Goal: Information Seeking & Learning: Learn about a topic

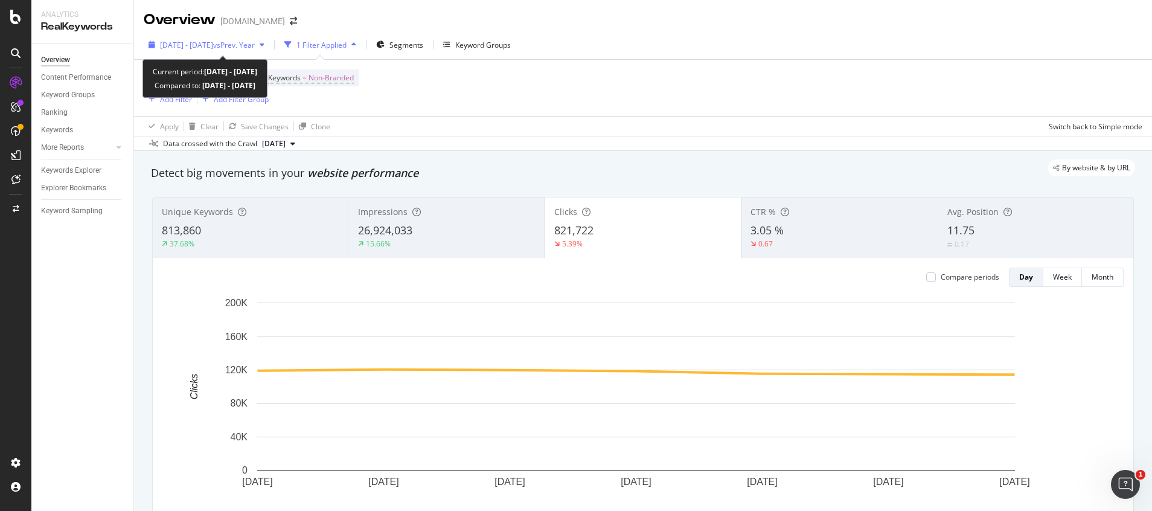
click at [257, 51] on div "[DATE] - [DATE] vs Prev. Year" at bounding box center [207, 45] width 126 height 18
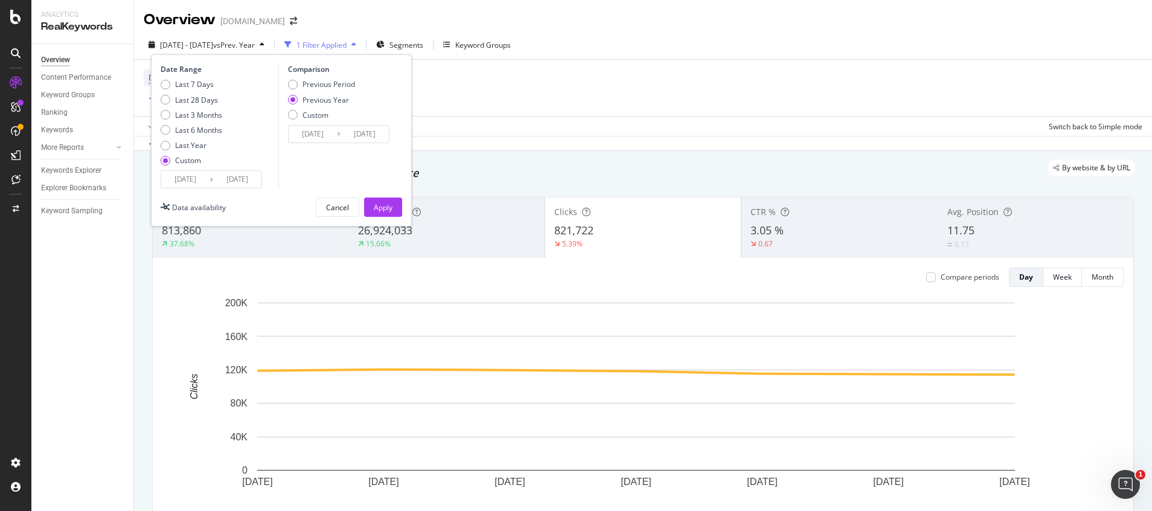
click at [196, 178] on input "[DATE]" at bounding box center [185, 179] width 48 height 17
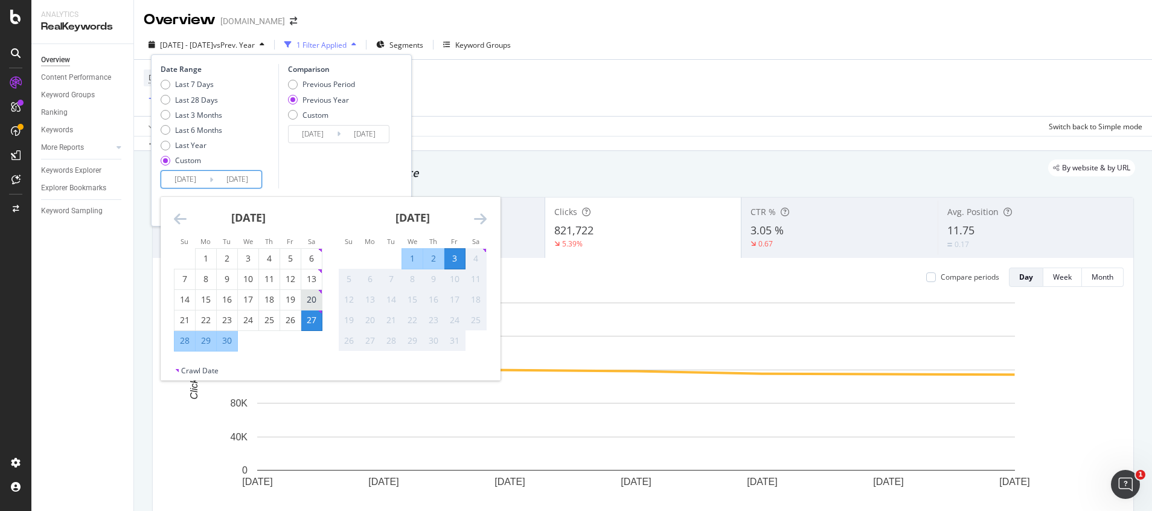
click at [312, 301] on div "20" at bounding box center [311, 299] width 21 height 12
type input "[DATE]"
click at [292, 318] on div "26" at bounding box center [290, 320] width 21 height 12
type input "[DATE]"
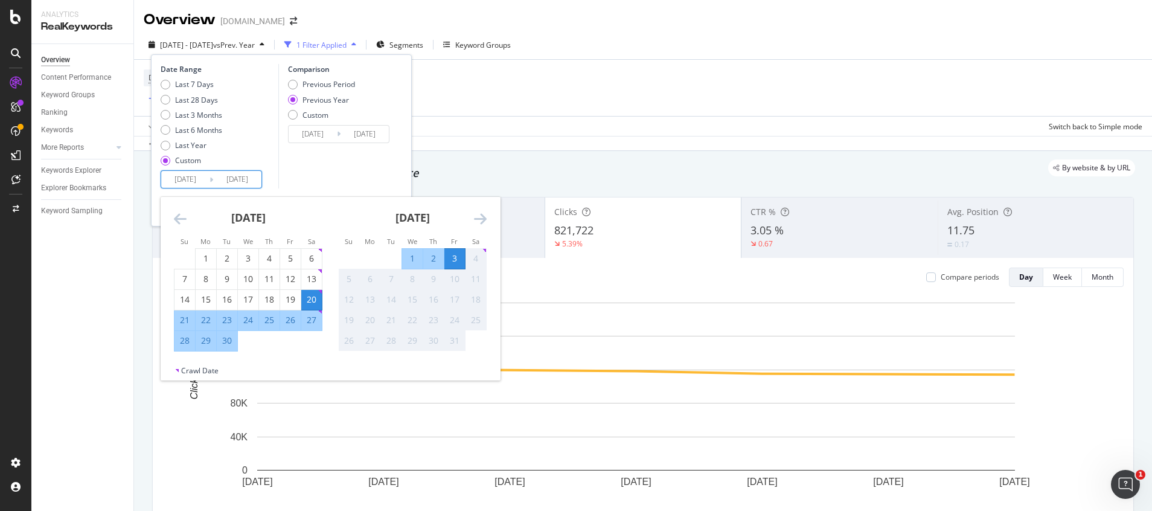
type input "[DATE]"
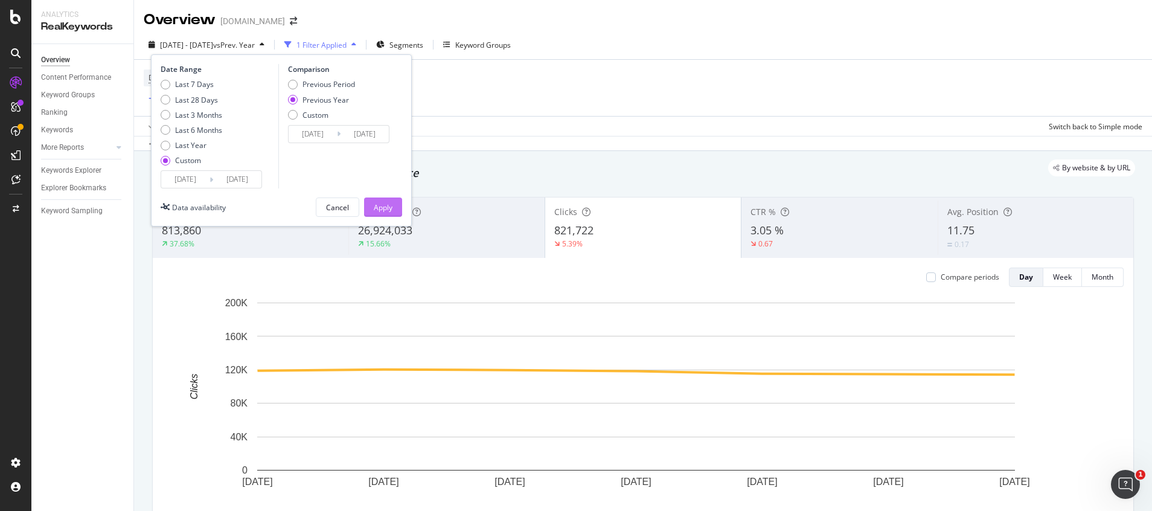
click at [387, 214] on div "Apply" at bounding box center [383, 207] width 19 height 18
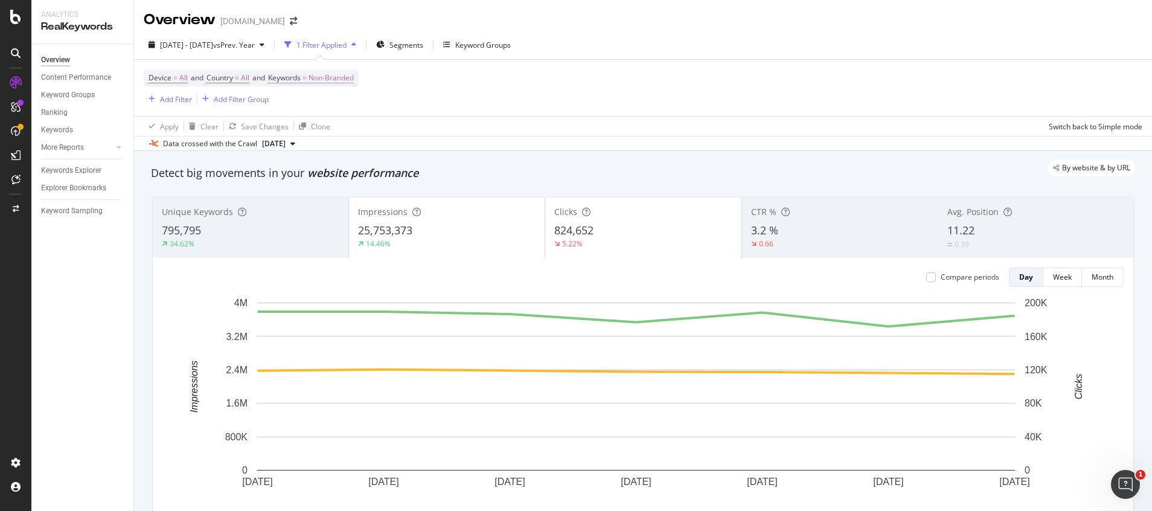
click at [352, 78] on span "Non-Branded" at bounding box center [331, 77] width 45 height 17
click at [331, 106] on span "Non-Branded" at bounding box center [311, 106] width 50 height 10
click at [304, 191] on div "All" at bounding box center [357, 200] width 142 height 18
click at [403, 136] on div "Apply" at bounding box center [409, 132] width 19 height 10
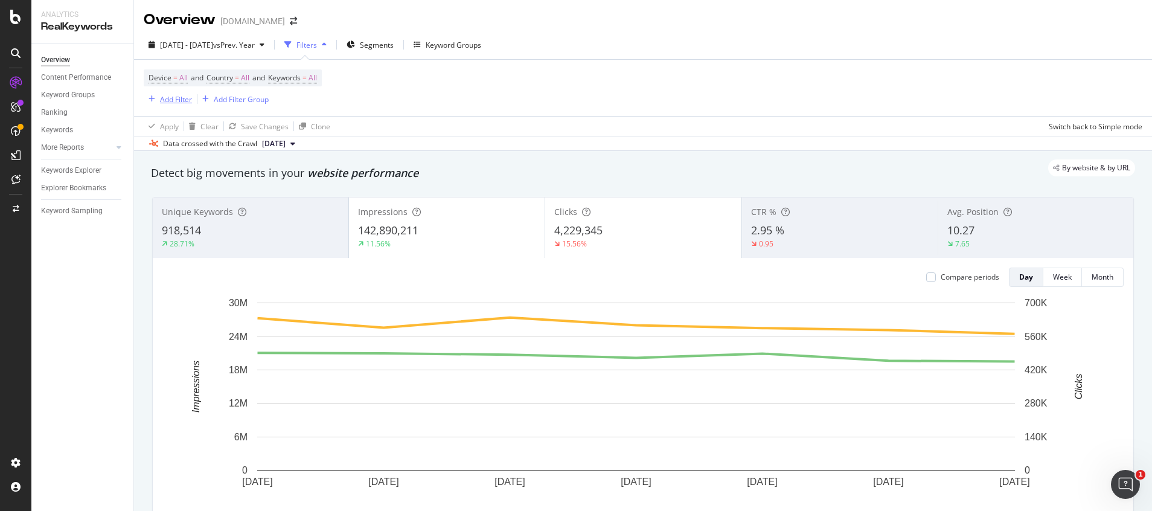
click at [188, 101] on div "Add Filter" at bounding box center [176, 99] width 32 height 10
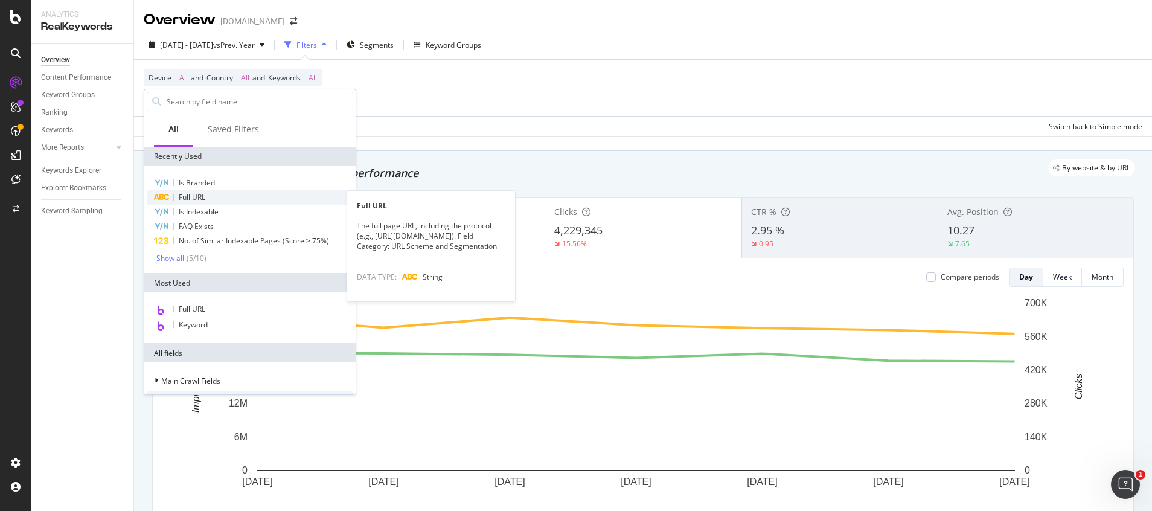
click at [196, 202] on div "Full URL" at bounding box center [250, 197] width 207 height 14
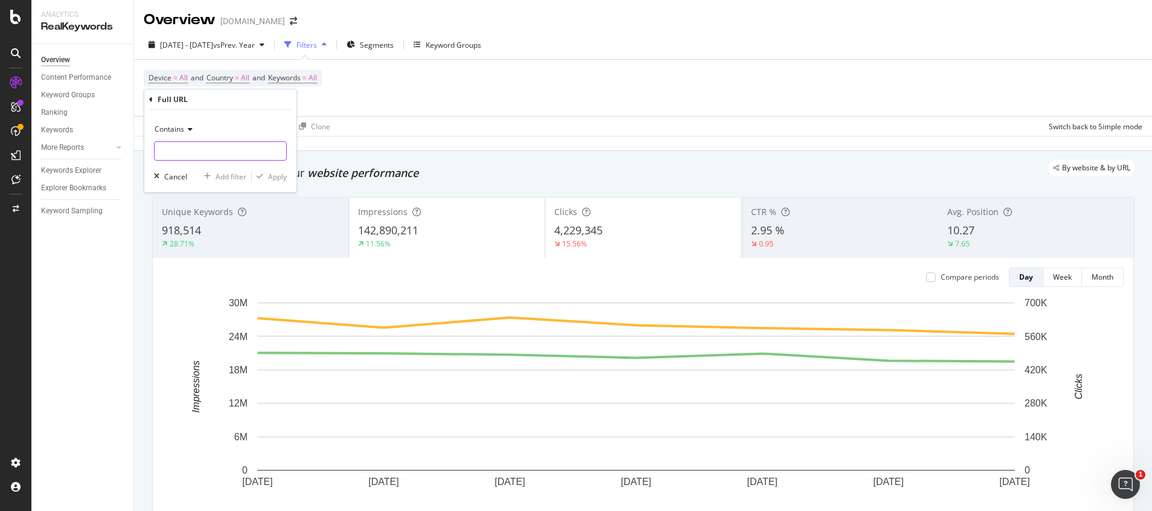
click at [185, 149] on input "text" at bounding box center [221, 150] width 132 height 19
type input "/store/"
click at [286, 179] on div "Apply" at bounding box center [277, 176] width 19 height 10
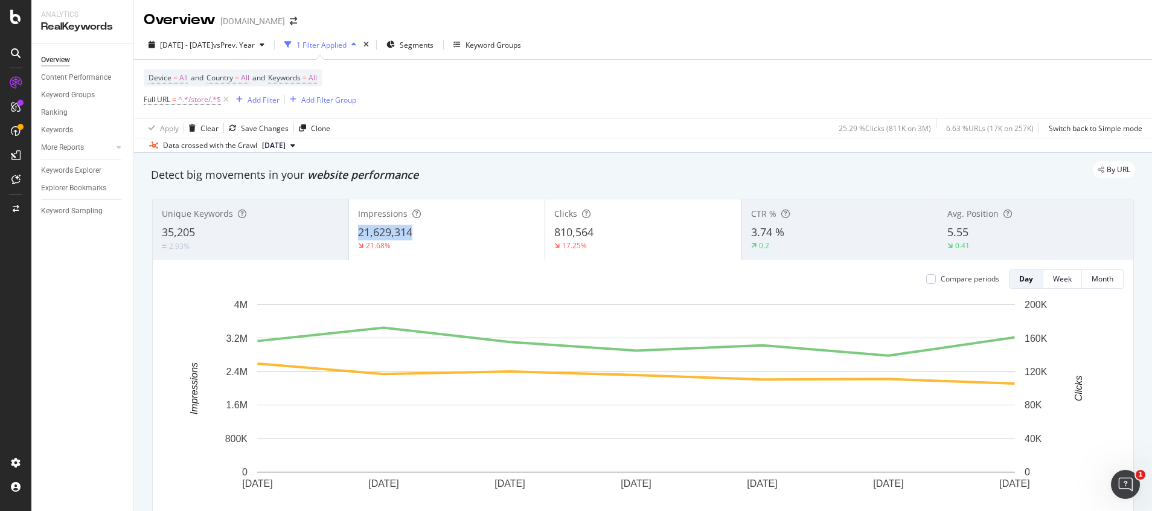
copy span "21,629,314"
drag, startPoint x: 353, startPoint y: 232, endPoint x: 417, endPoint y: 234, distance: 63.4
click at [417, 234] on div "Impressions 21,629,314 21.68%" at bounding box center [447, 229] width 196 height 54
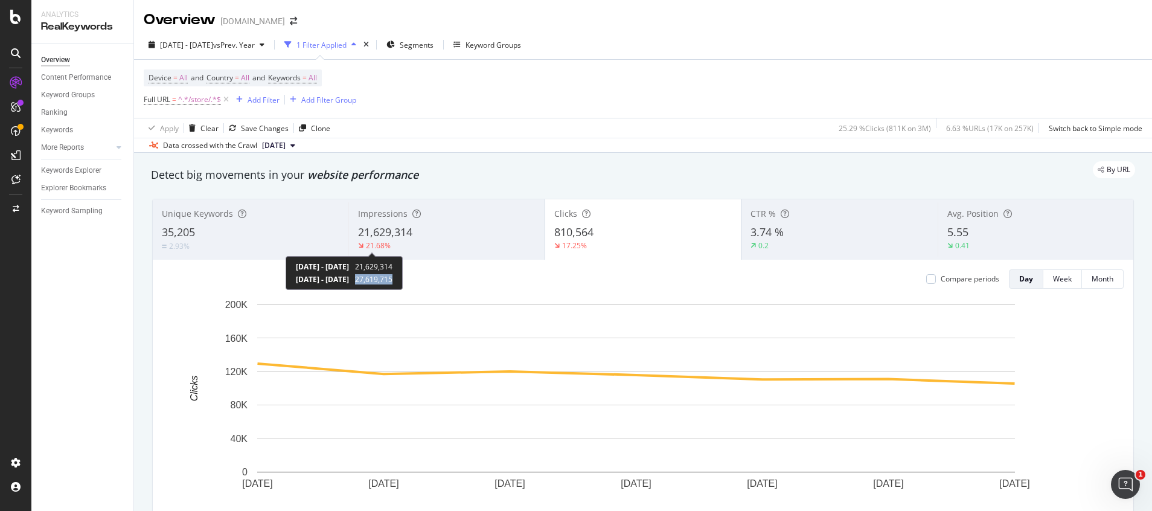
copy span "27,619,715"
drag, startPoint x: 408, startPoint y: 279, endPoint x: 435, endPoint y: 4, distance: 276.0
click at [403, 281] on div "[DATE] - [DATE] 21,629,314 [DATE] - [DATE] 27,619,715" at bounding box center [344, 273] width 117 height 34
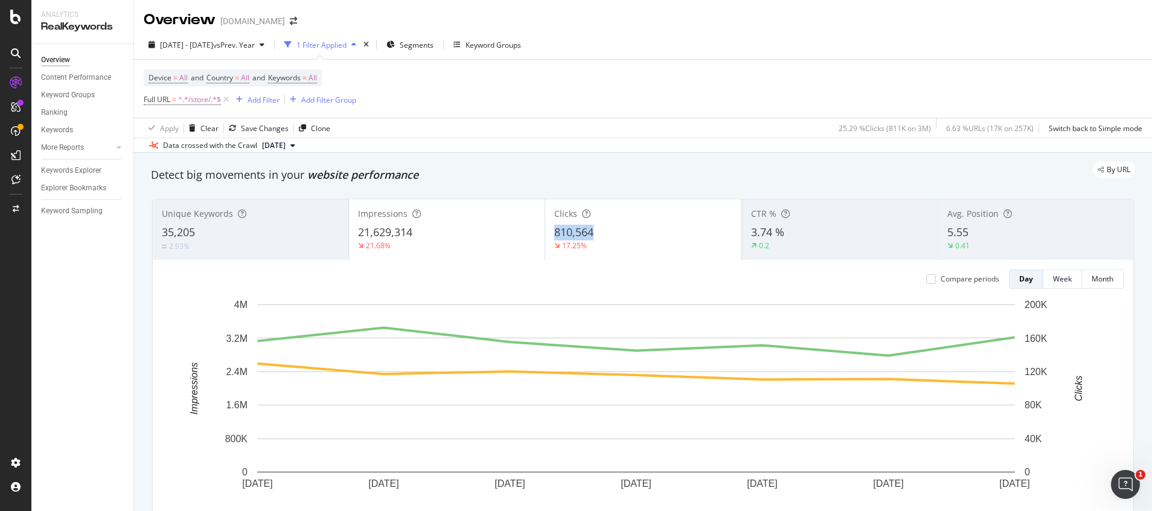
copy span "810,564"
drag, startPoint x: 543, startPoint y: 234, endPoint x: 463, endPoint y: 0, distance: 247.7
click at [594, 229] on div "Clicks 810,564 17.25%" at bounding box center [643, 229] width 196 height 54
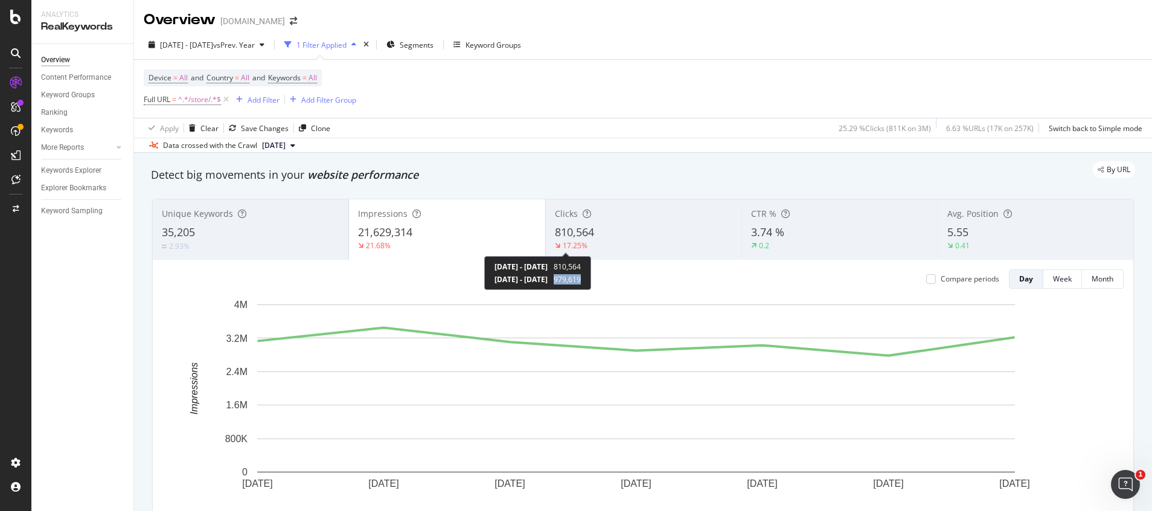
copy span "979,619"
drag, startPoint x: 610, startPoint y: 280, endPoint x: 488, endPoint y: 12, distance: 294.5
click at [591, 281] on div "[DATE] - [DATE] 810,564 [DATE] - [DATE] 979,619" at bounding box center [537, 273] width 107 height 34
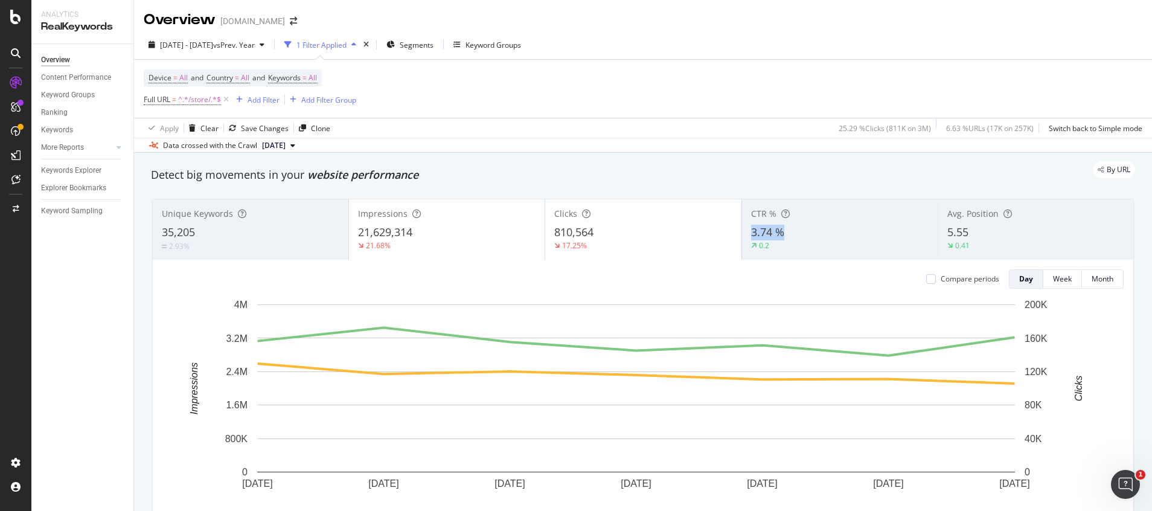
copy span "3.74 %"
drag, startPoint x: 742, startPoint y: 231, endPoint x: 774, endPoint y: 232, distance: 32.0
click at [774, 232] on span "3.74 %" at bounding box center [767, 232] width 33 height 14
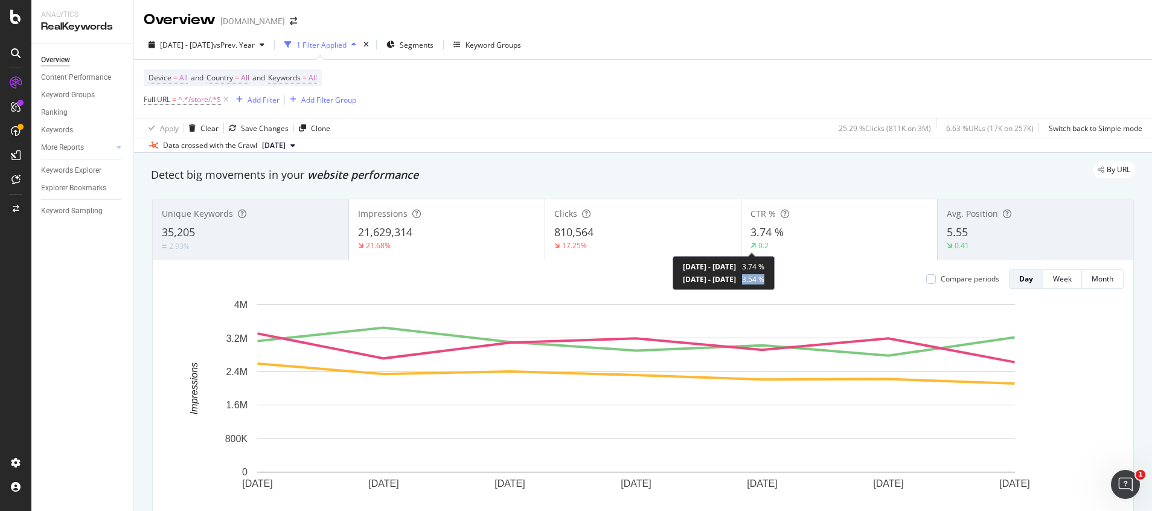
copy span "3.54 %"
drag, startPoint x: 799, startPoint y: 281, endPoint x: 645, endPoint y: 131, distance: 215.2
click at [764, 276] on span "3.54 %" at bounding box center [753, 279] width 22 height 10
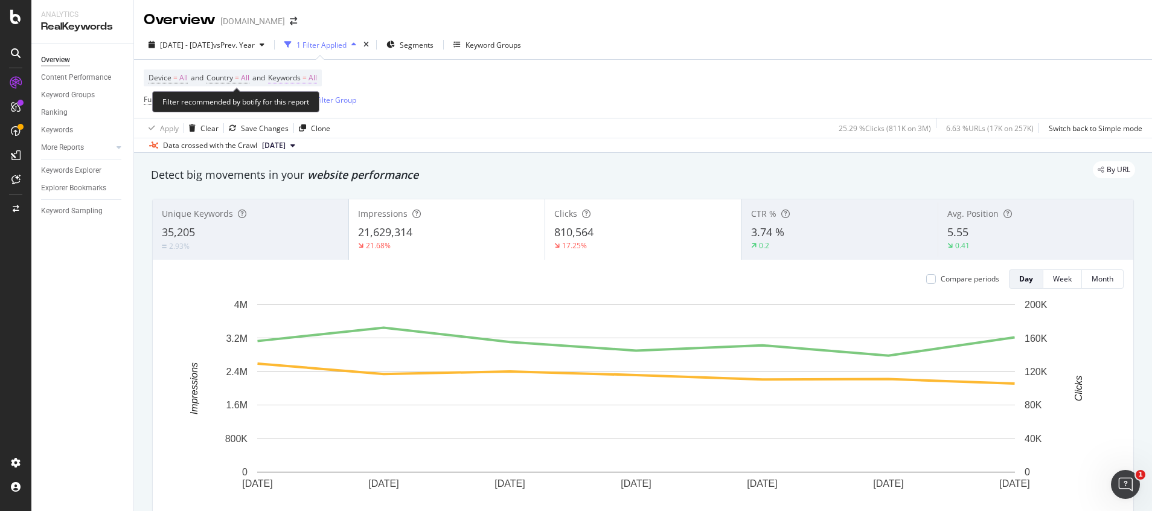
click at [301, 74] on span "Keywords" at bounding box center [284, 77] width 33 height 10
click at [301, 106] on div "button" at bounding box center [306, 106] width 14 height 7
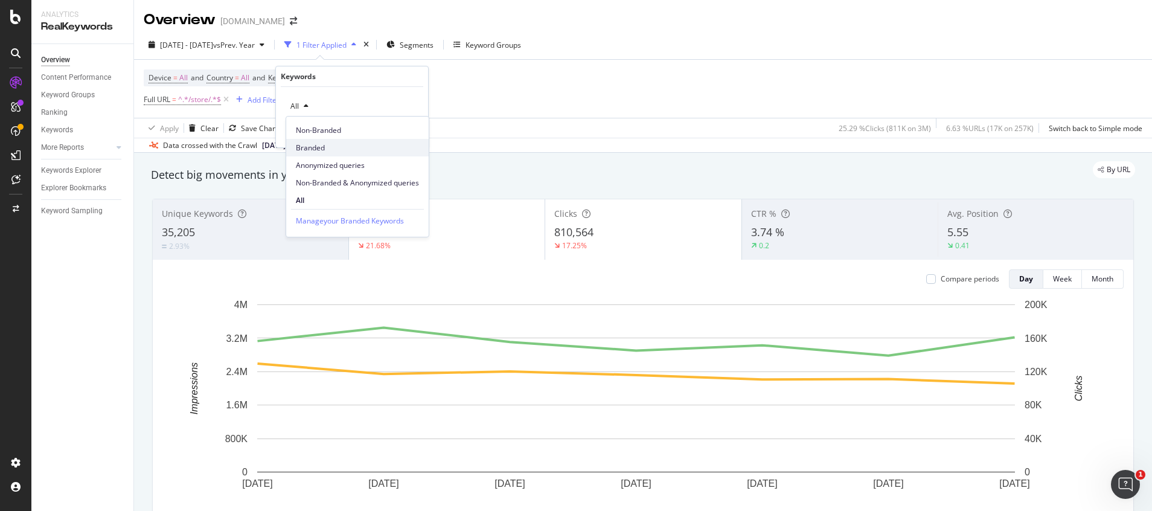
click at [320, 145] on span "Branded" at bounding box center [357, 147] width 123 height 11
click at [414, 134] on div "Apply" at bounding box center [409, 132] width 19 height 10
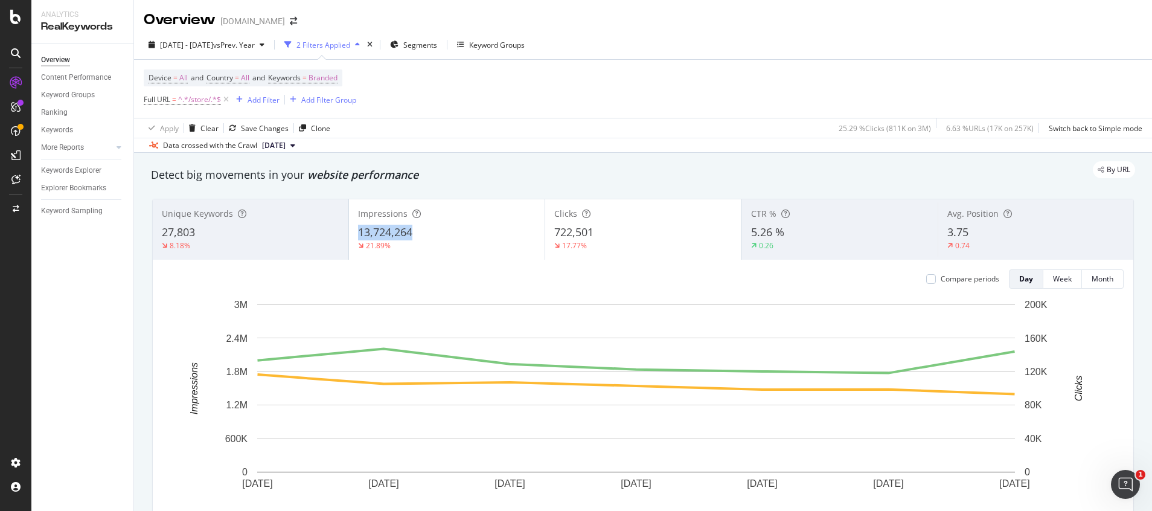
copy span "13,724,264"
drag, startPoint x: 350, startPoint y: 228, endPoint x: 389, endPoint y: 3, distance: 227.9
click at [420, 221] on div "Impressions 13,724,264 21.89%" at bounding box center [447, 229] width 196 height 54
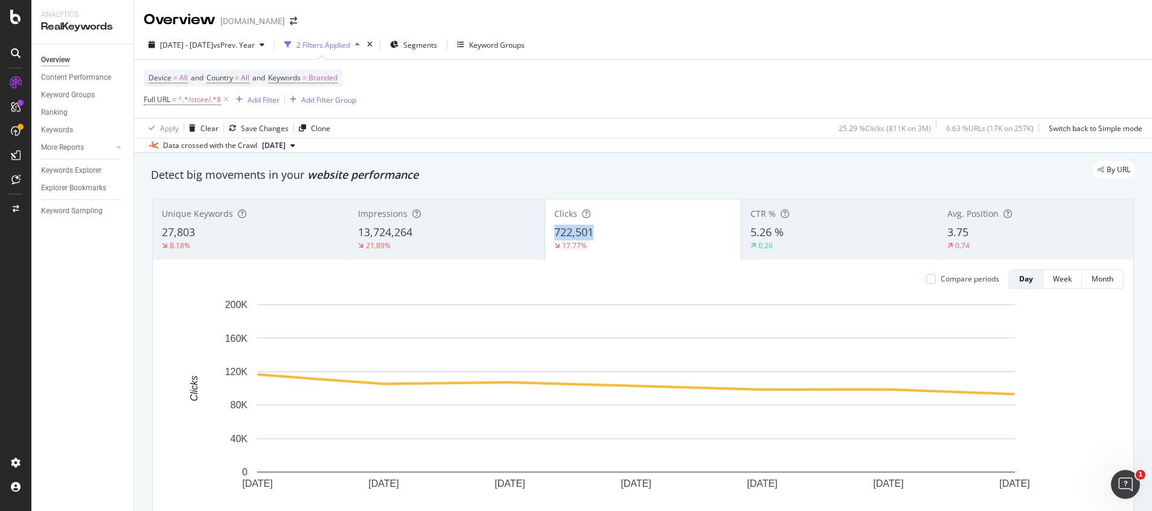
drag, startPoint x: 549, startPoint y: 232, endPoint x: 591, endPoint y: 232, distance: 41.1
click at [591, 232] on div "722,501" at bounding box center [643, 233] width 178 height 16
copy span "722,501"
drag, startPoint x: 740, startPoint y: 230, endPoint x: 781, endPoint y: 230, distance: 41.1
click at [781, 230] on div "CTR % 5.26 % 0.26" at bounding box center [839, 229] width 196 height 54
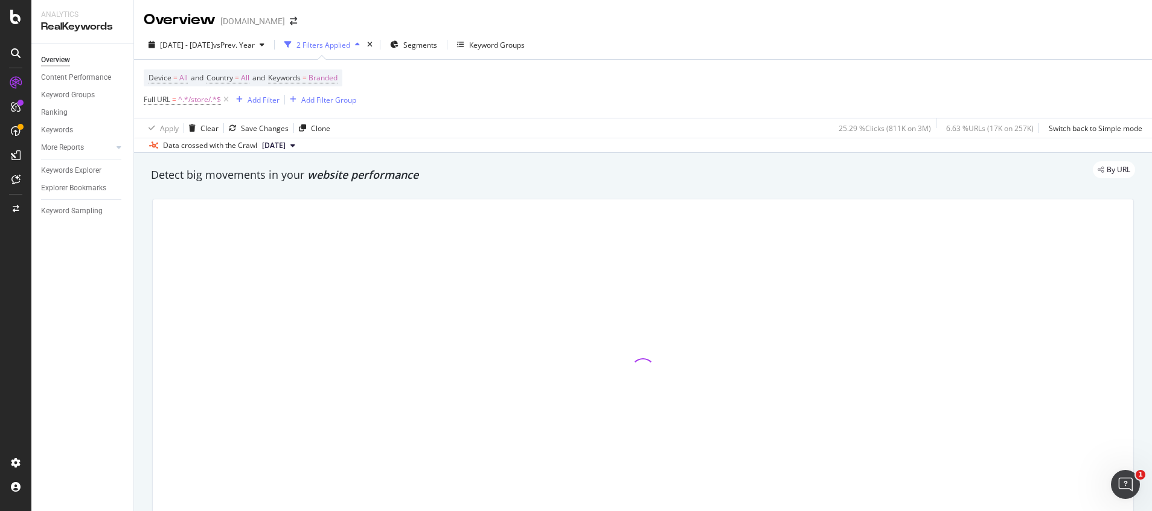
copy span "5.26 %"
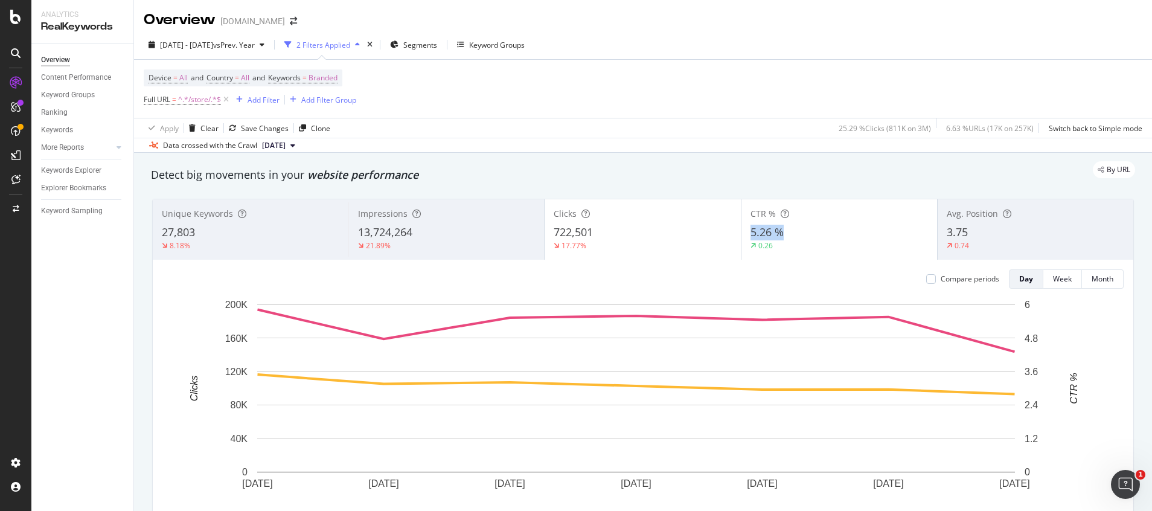
copy span "5.26 %"
drag, startPoint x: 741, startPoint y: 234, endPoint x: 776, endPoint y: 234, distance: 35.0
click at [776, 234] on div "CTR % 5.26 % 0.26" at bounding box center [839, 229] width 196 height 54
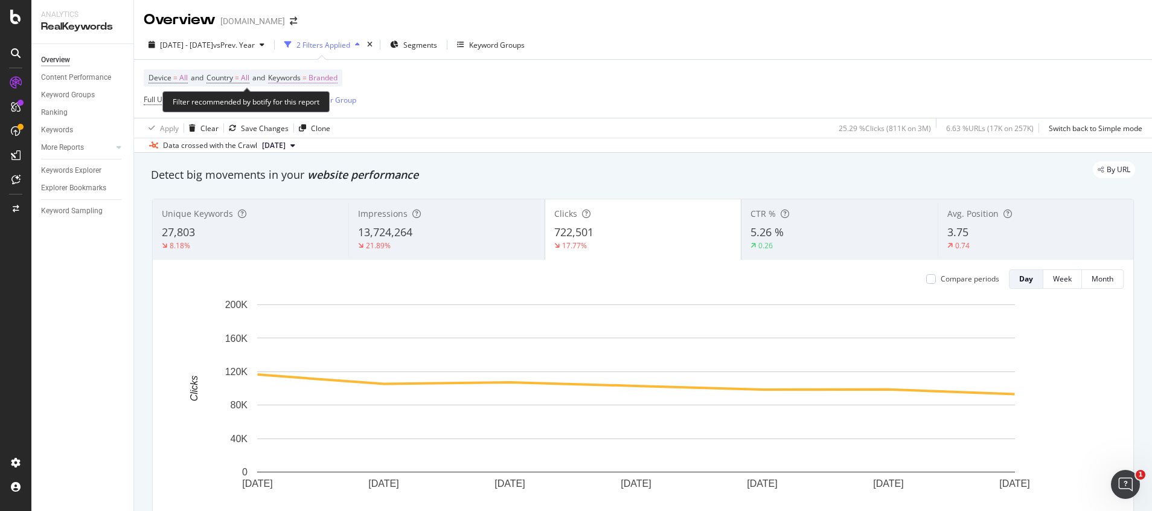
click at [322, 75] on span "Branded" at bounding box center [323, 77] width 29 height 17
click at [316, 107] on span "Branded" at bounding box center [303, 106] width 34 height 10
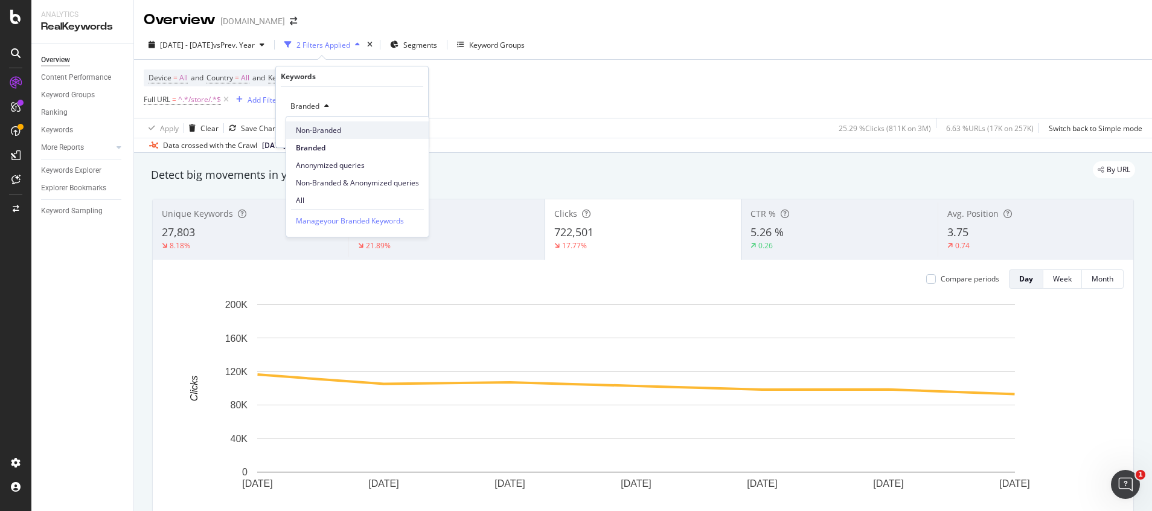
click at [322, 131] on span "Non-Branded" at bounding box center [357, 130] width 123 height 11
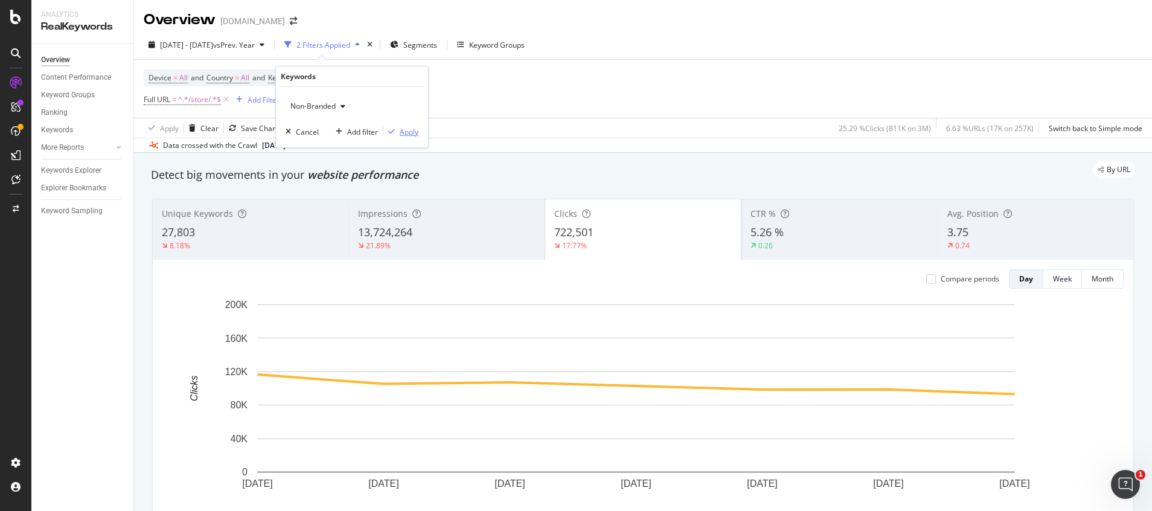
click at [415, 133] on div "Apply" at bounding box center [409, 132] width 19 height 10
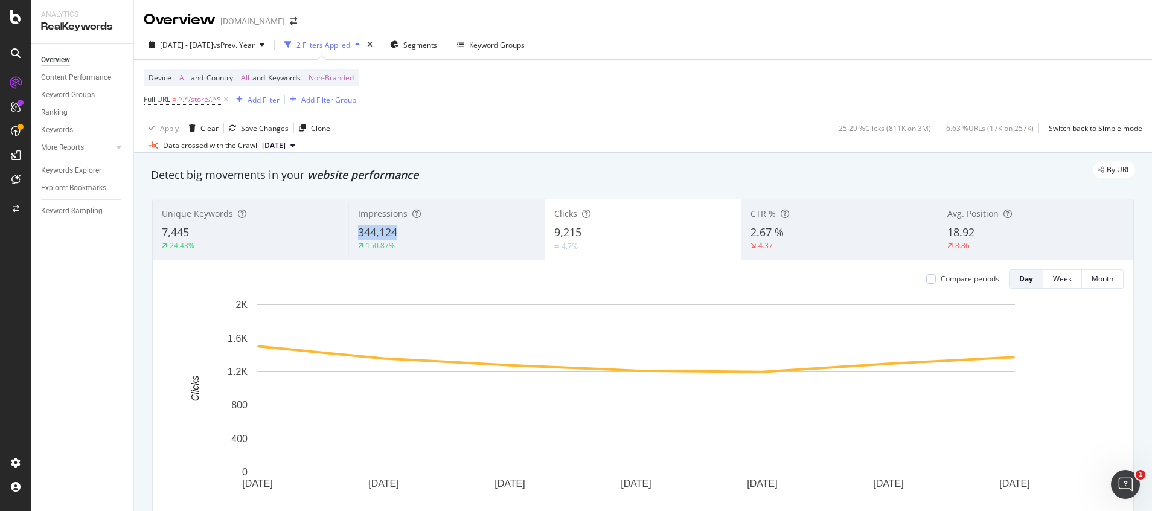
drag, startPoint x: 353, startPoint y: 233, endPoint x: 409, endPoint y: 92, distance: 151.3
click at [411, 231] on div "Impressions 344,124 150.87%" at bounding box center [446, 229] width 196 height 54
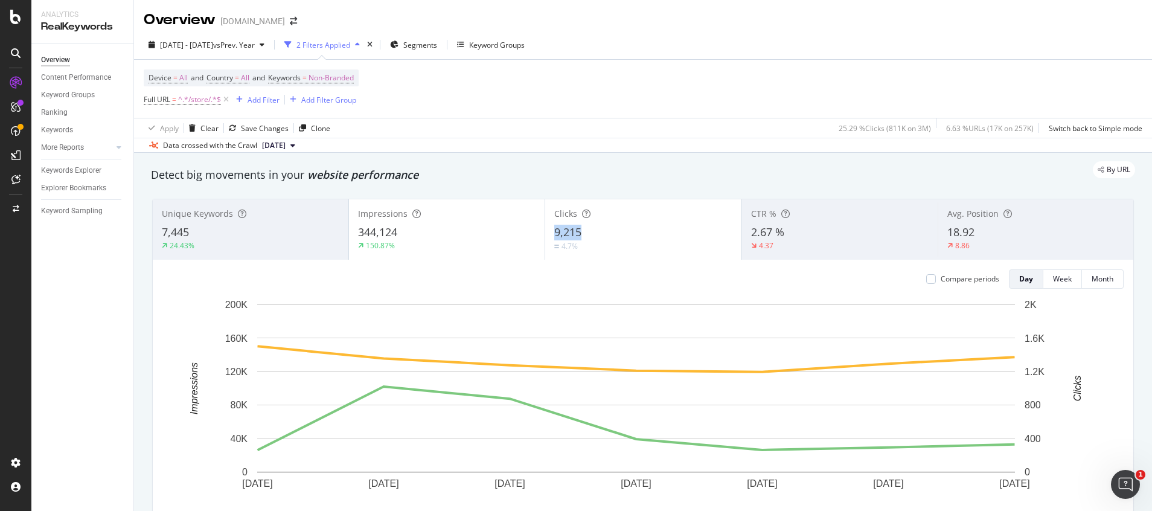
drag, startPoint x: 546, startPoint y: 230, endPoint x: 574, endPoint y: 229, distance: 27.8
click at [574, 229] on div "Clicks 9,215 4.7%" at bounding box center [643, 229] width 196 height 54
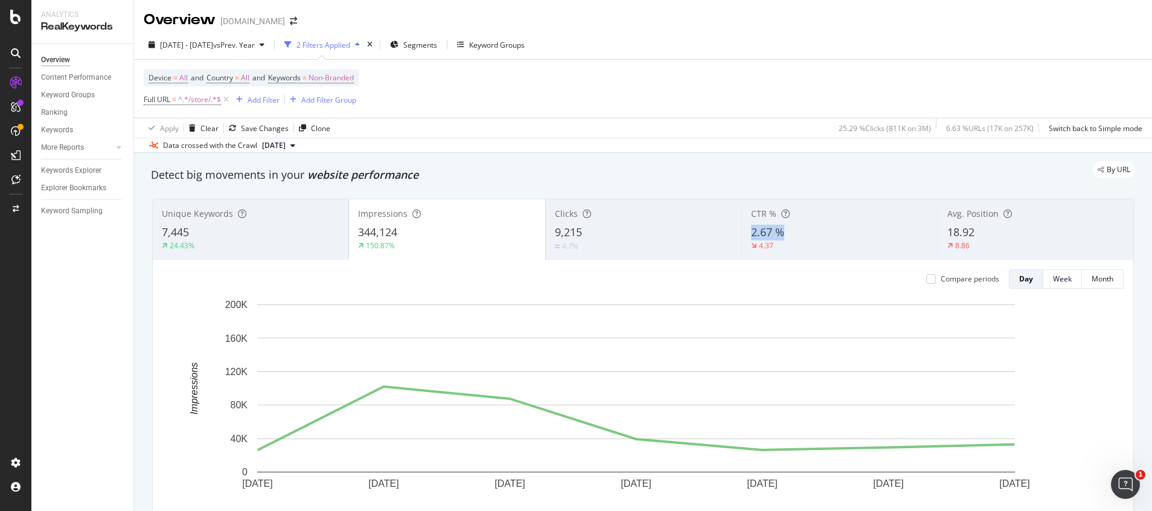
drag, startPoint x: 755, startPoint y: 229, endPoint x: 786, endPoint y: 230, distance: 30.2
click at [786, 230] on div "CTR % 2.67 % 4.37" at bounding box center [839, 229] width 196 height 54
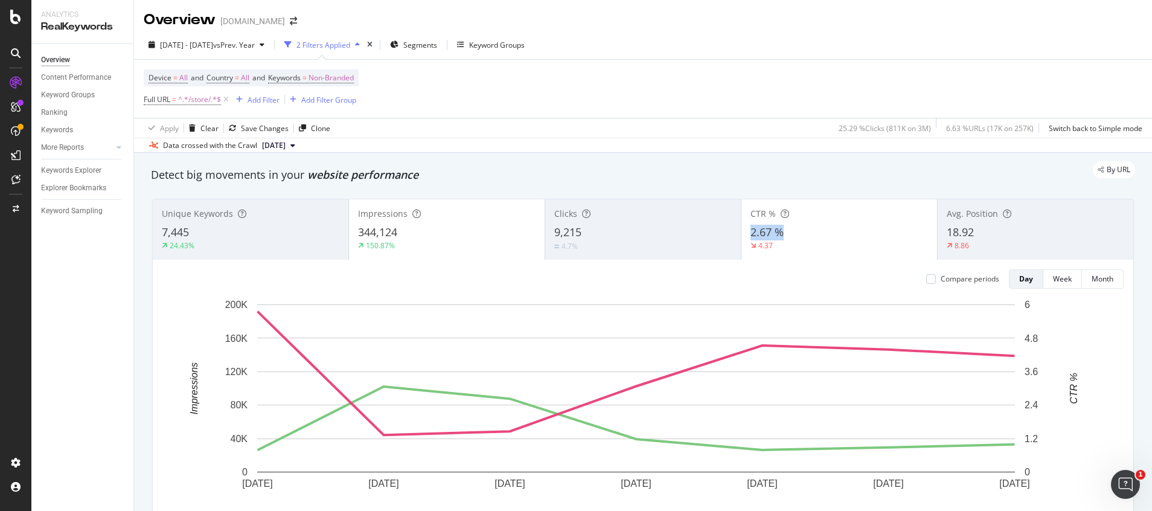
drag, startPoint x: 740, startPoint y: 232, endPoint x: 510, endPoint y: 16, distance: 316.1
click at [783, 231] on div "CTR % 2.67 % 4.37" at bounding box center [839, 229] width 196 height 54
